Goal: Register for event/course

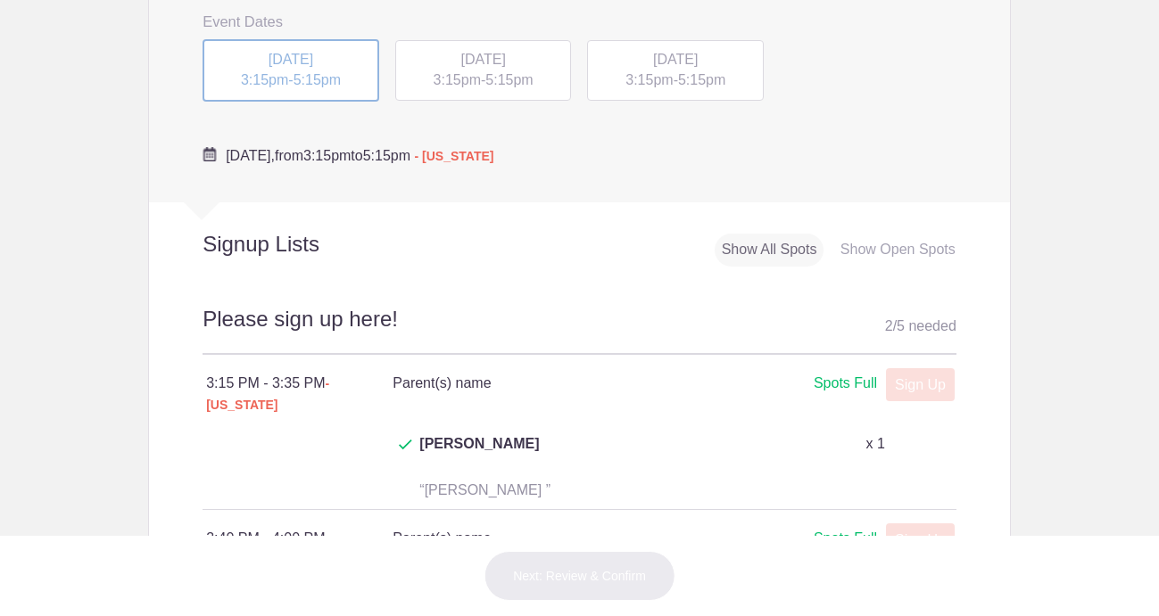
scroll to position [692, 0]
click at [279, 65] on span "[DATE]" at bounding box center [290, 57] width 45 height 15
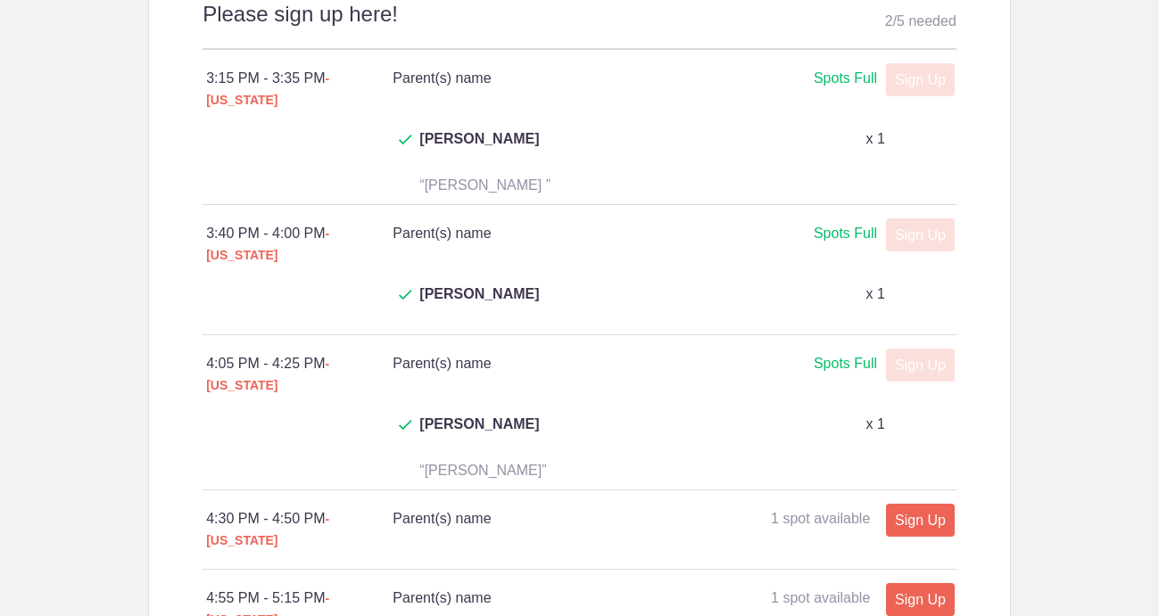
scroll to position [1075, 0]
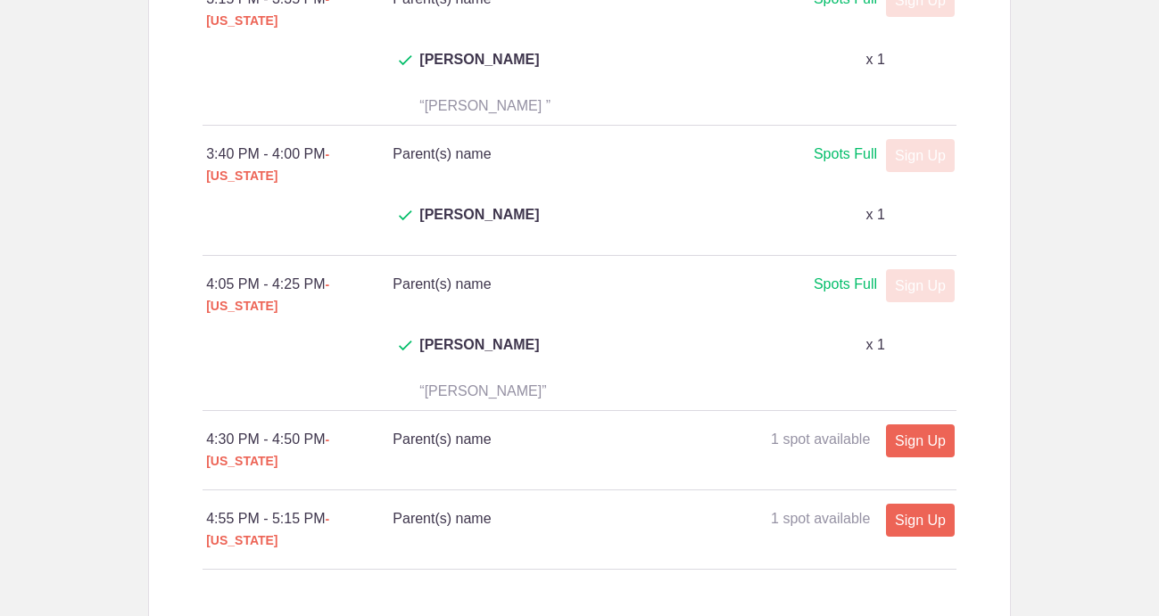
click at [923, 425] on link "Sign Up" at bounding box center [920, 441] width 69 height 33
type input "1"
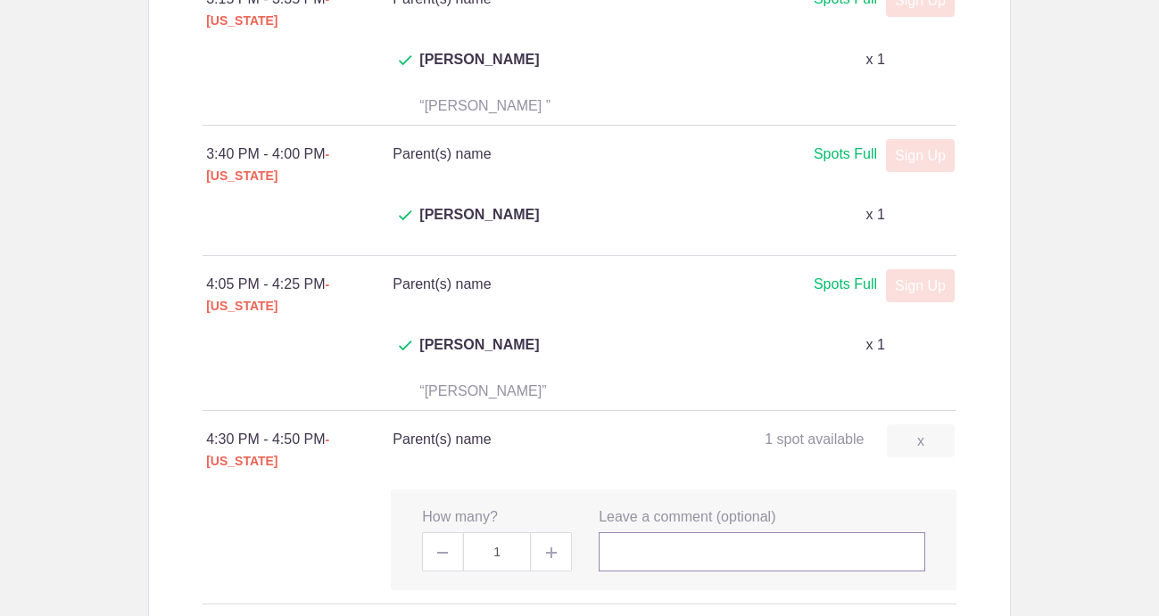
click at [689, 532] on input "text" at bounding box center [761, 551] width 326 height 39
type input "B"
type input "[PERSON_NAME]"
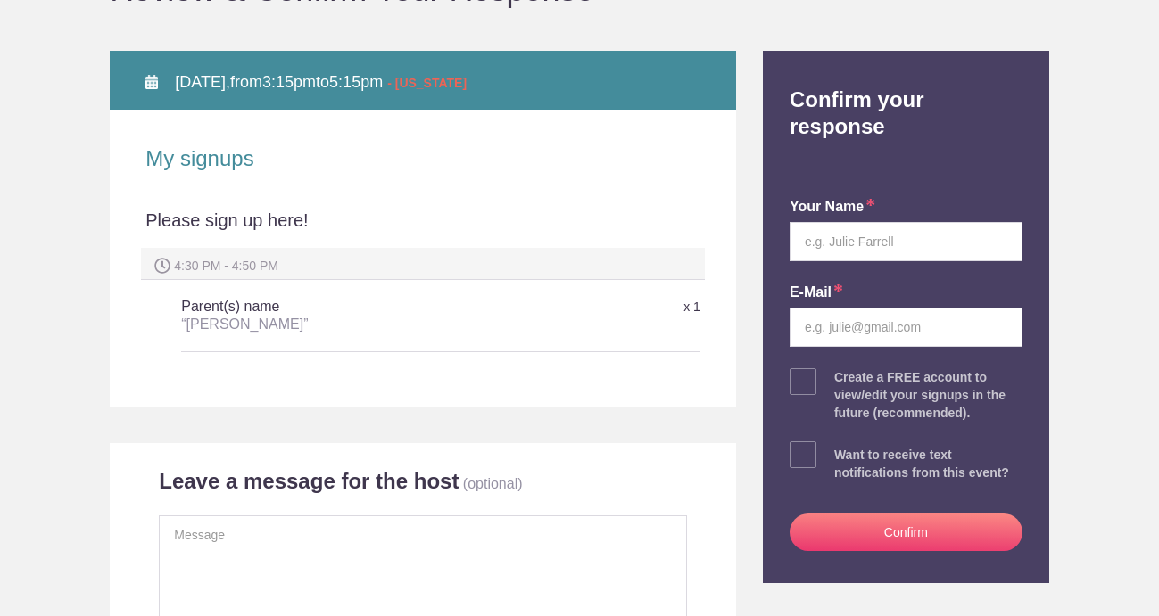
scroll to position [237, 0]
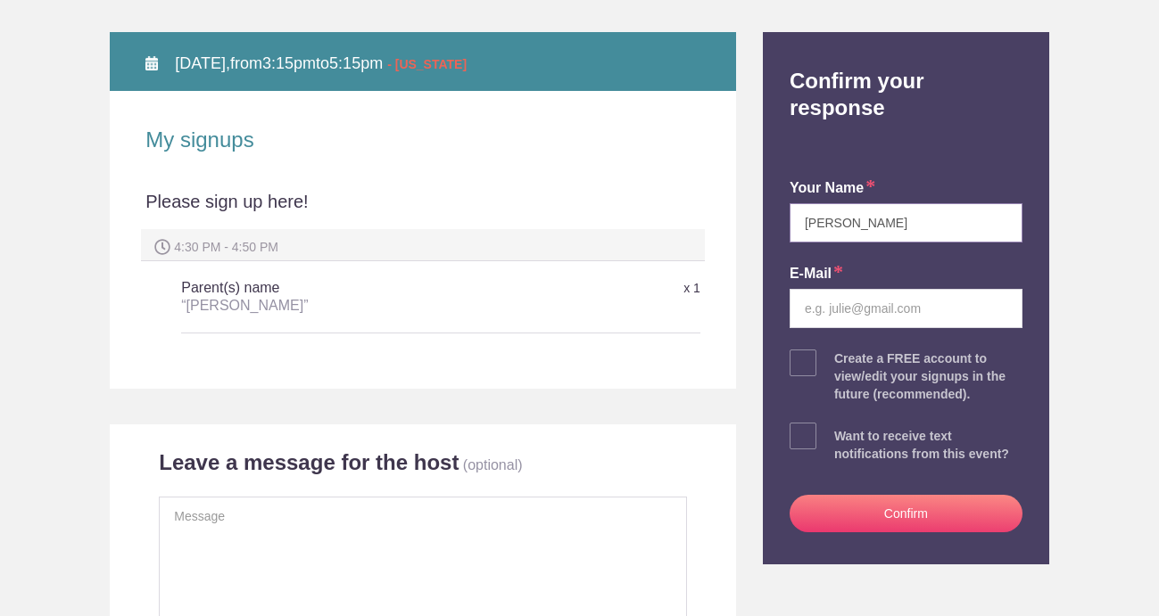
type input "[PERSON_NAME]"
type input "[EMAIL_ADDRESS][DOMAIN_NAME]"
click at [933, 503] on button "Confirm" at bounding box center [905, 513] width 233 height 37
